Goal: Book appointment/travel/reservation

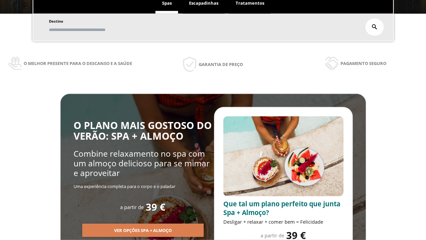
click at [204, 3] on span "Escapadinhas" at bounding box center [203, 3] width 29 height 6
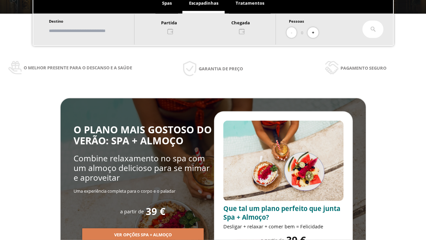
click at [94, 31] on input "text" at bounding box center [88, 31] width 83 height 12
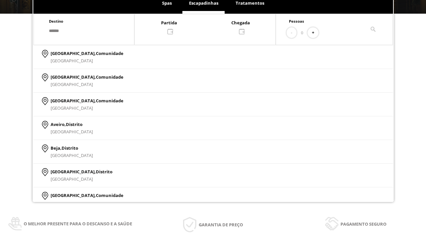
type input "******"
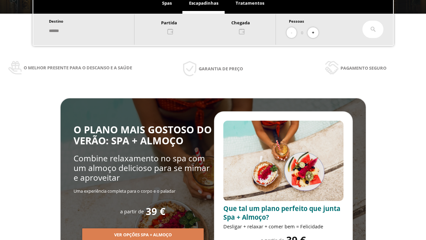
click at [212, 26] on div at bounding box center [204, 27] width 141 height 16
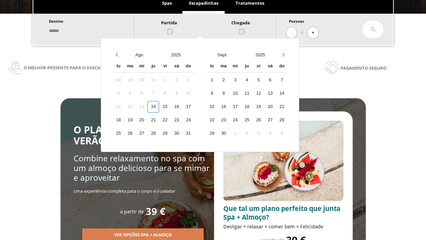
click at [182, 106] on div "16" at bounding box center [177, 107] width 12 height 12
click at [194, 106] on div "17" at bounding box center [188, 107] width 12 height 12
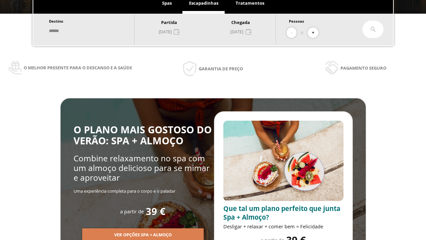
click at [315, 33] on button "+" at bounding box center [313, 32] width 11 height 11
click at [373, 29] on icon at bounding box center [372, 29] width 5 height 5
